Goal: Information Seeking & Learning: Learn about a topic

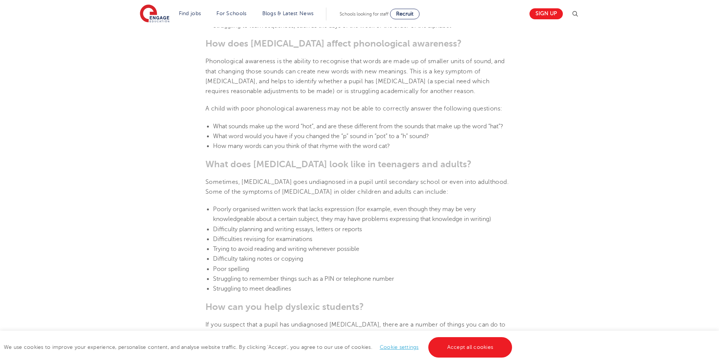
scroll to position [909, 0]
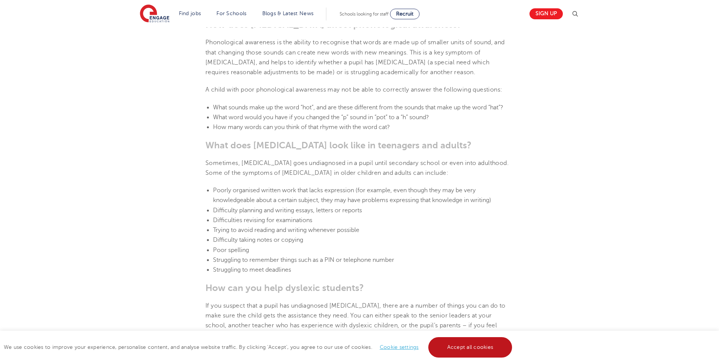
click at [464, 351] on link "Accept all cookies" at bounding box center [470, 348] width 84 height 20
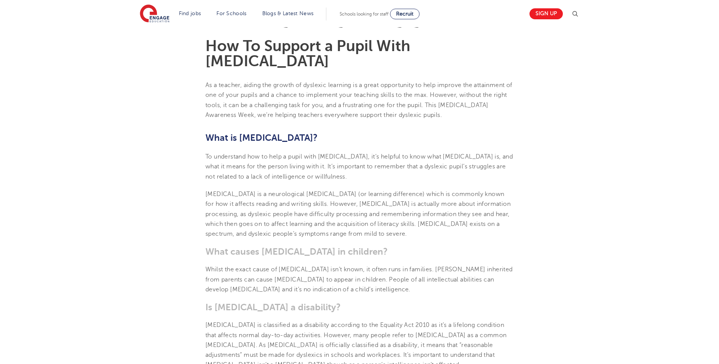
scroll to position [227, 0]
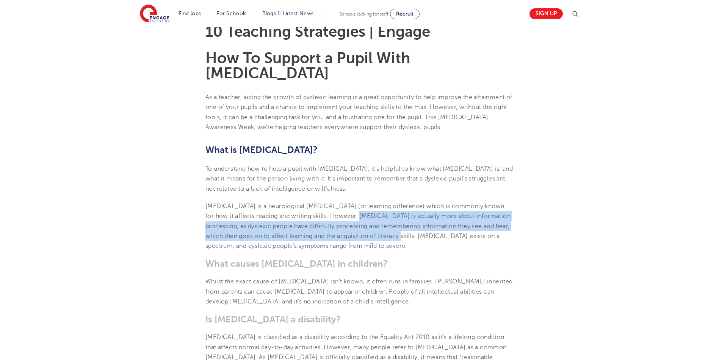
drag, startPoint x: 333, startPoint y: 199, endPoint x: 385, endPoint y: 219, distance: 55.7
click at [385, 219] on span "[MEDICAL_DATA] is a neurological [MEDICAL_DATA] (or learning difference) which …" at bounding box center [357, 226] width 305 height 47
drag, startPoint x: 385, startPoint y: 219, endPoint x: 355, endPoint y: 215, distance: 30.1
copy span "yslexia is actually more about information processing, as dyslexic people have …"
